Goal: Task Accomplishment & Management: Manage account settings

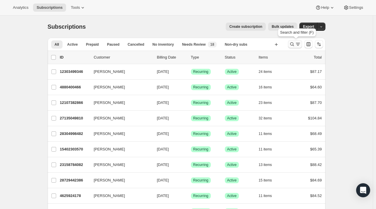
click at [294, 45] on icon "Search and filter results" at bounding box center [292, 44] width 4 height 4
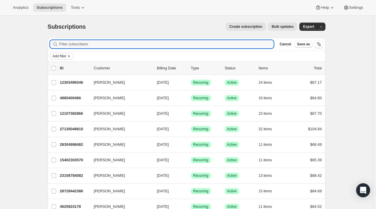
click at [57, 56] on span "Add filter" at bounding box center [60, 56] width 14 height 5
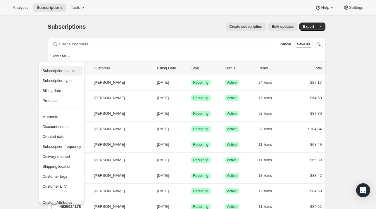
click at [56, 70] on span "Subscription status" at bounding box center [58, 70] width 32 height 4
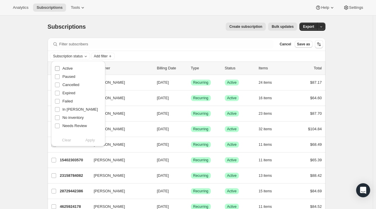
click at [61, 68] on label "Active" at bounding box center [64, 68] width 18 height 8
click at [60, 68] on input "Active" at bounding box center [57, 68] width 5 height 5
checkbox input "true"
click at [90, 140] on span "Apply" at bounding box center [90, 140] width 10 height 6
click at [310, 27] on span "Export" at bounding box center [308, 26] width 11 height 5
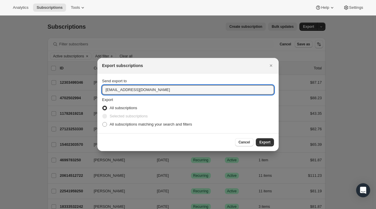
drag, startPoint x: 111, startPoint y: 90, endPoint x: 96, endPoint y: 88, distance: 15.3
type input "lee@uponafarm.com"
click at [104, 126] on span ":ra:" at bounding box center [104, 124] width 5 height 5
click at [103, 122] on input "All subscriptions matching your search and filters" at bounding box center [102, 122] width 0 height 0
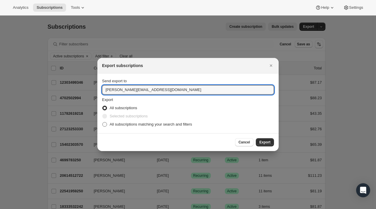
radio input "true"
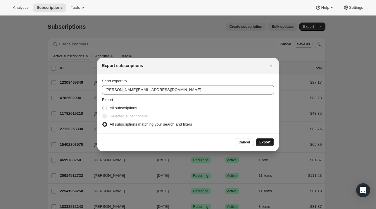
click at [266, 140] on span "Export" at bounding box center [264, 142] width 11 height 5
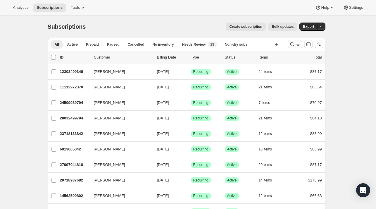
click at [292, 44] on icon "Search and filter results" at bounding box center [292, 44] width 4 height 4
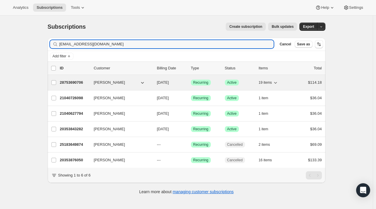
type input "[EMAIL_ADDRESS][DOMAIN_NAME]"
click at [70, 82] on p "28753690706" at bounding box center [74, 82] width 29 height 6
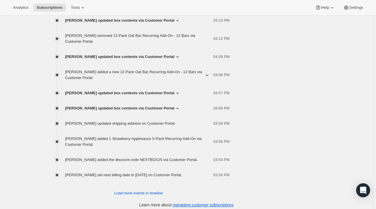
scroll to position [552, 0]
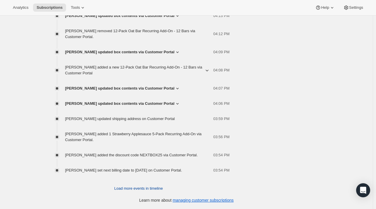
click at [138, 189] on span "Load more events in timeline" at bounding box center [138, 188] width 48 height 6
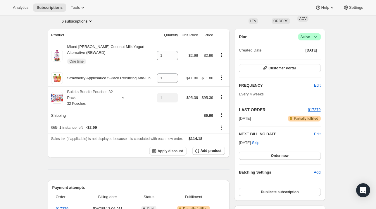
scroll to position [89, 0]
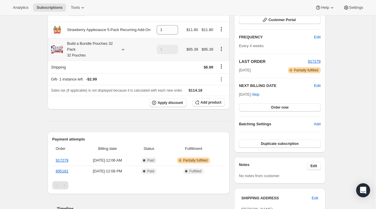
click at [123, 49] on icon at bounding box center [123, 49] width 6 height 6
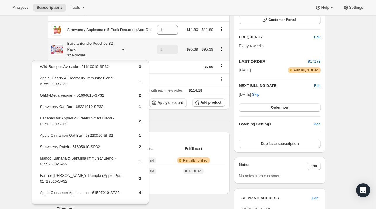
scroll to position [91, 0]
